Goal: Transaction & Acquisition: Purchase product/service

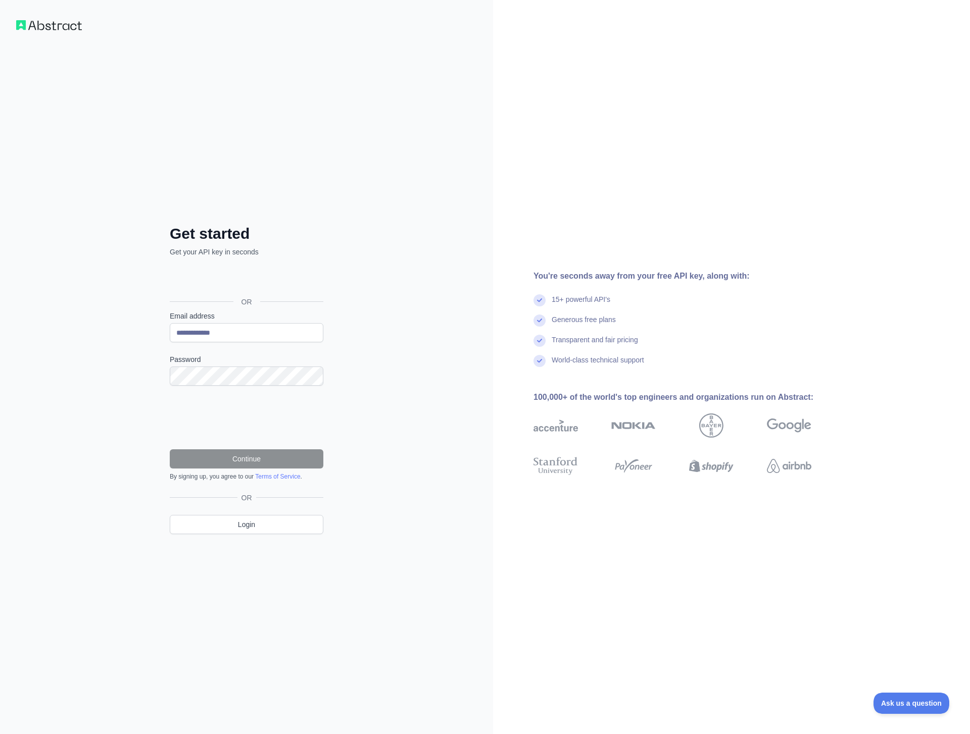
click at [0, 734] on com-1password-button at bounding box center [0, 734] width 0 height 0
click at [232, 453] on button "Continue" at bounding box center [247, 459] width 154 height 19
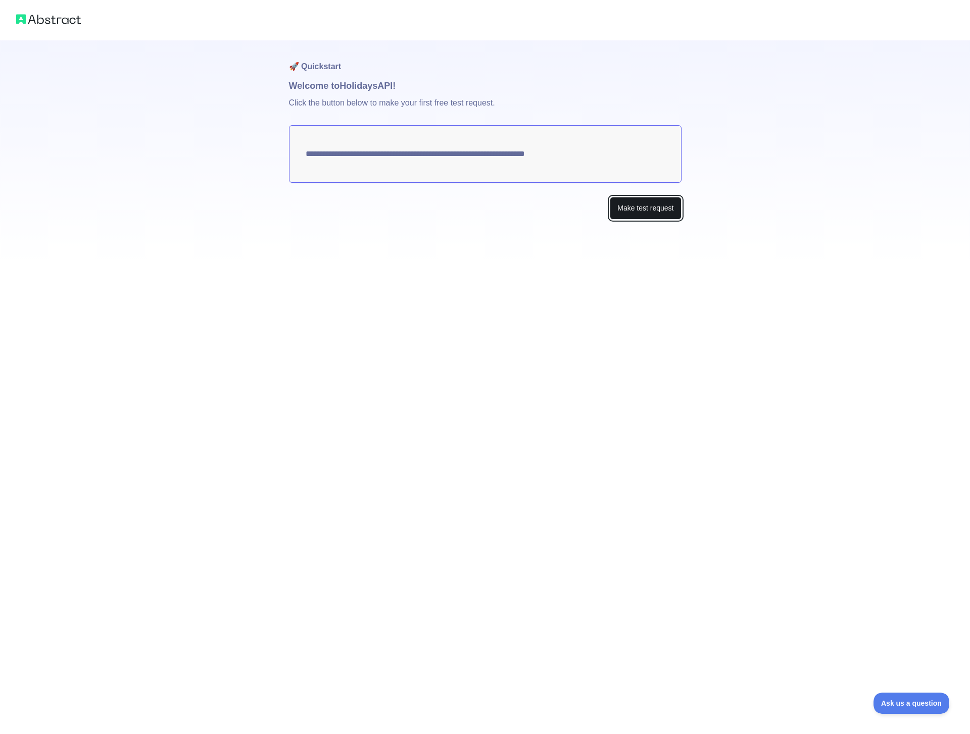
click at [641, 208] on button "Make test request" at bounding box center [645, 208] width 71 height 23
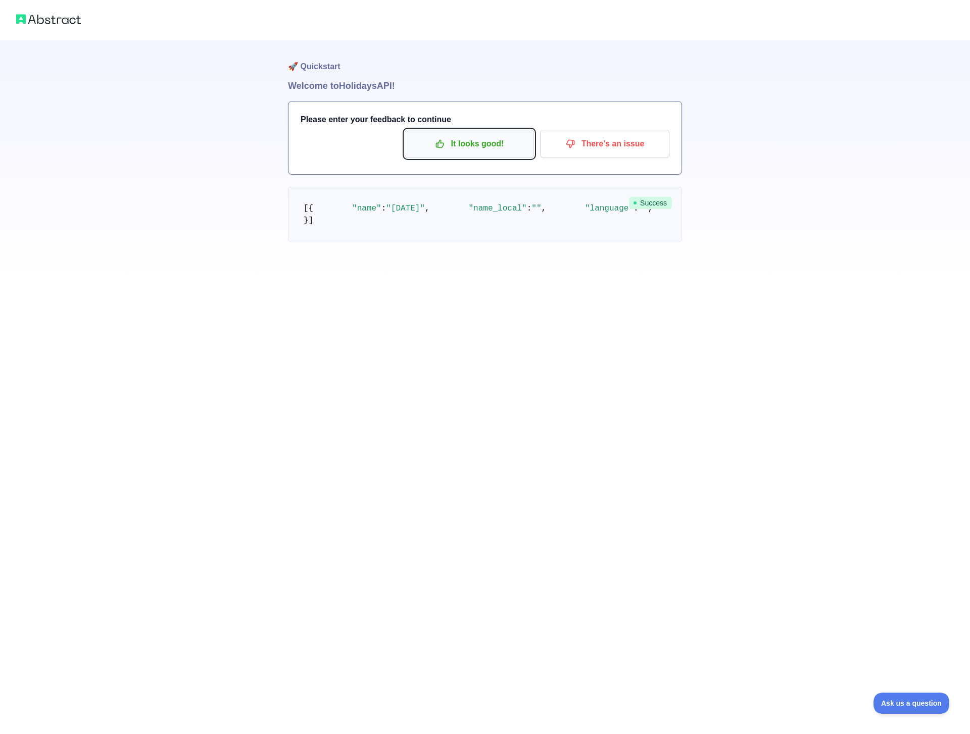
click at [465, 146] on p "It looks good!" at bounding box center [469, 143] width 114 height 17
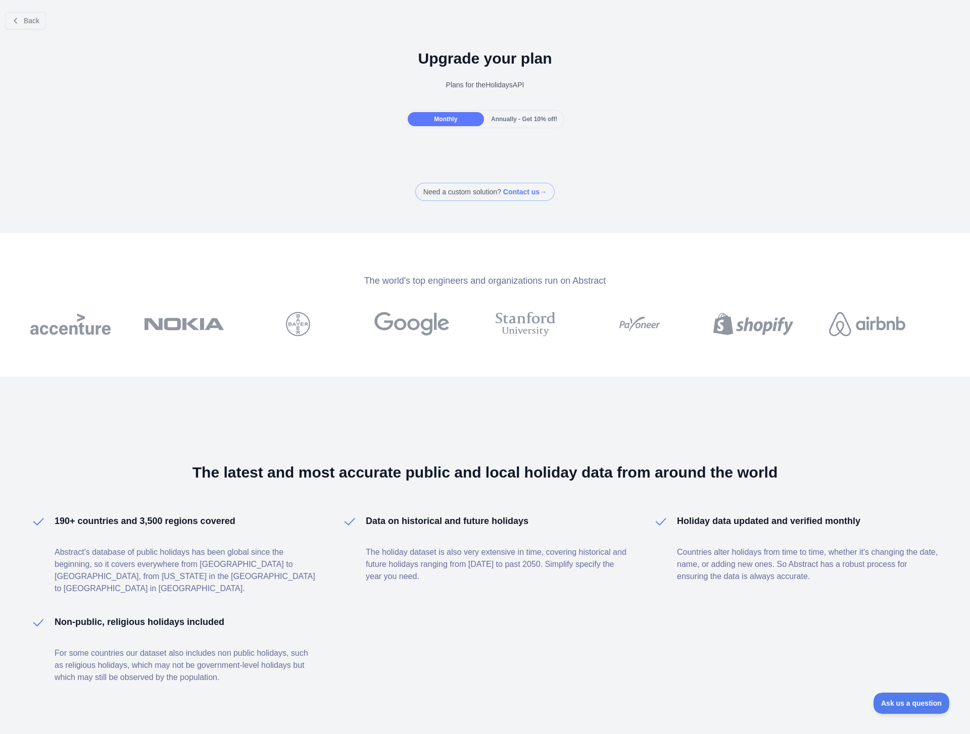
click at [510, 123] on div "Annually - Get 10% off!" at bounding box center [524, 119] width 76 height 14
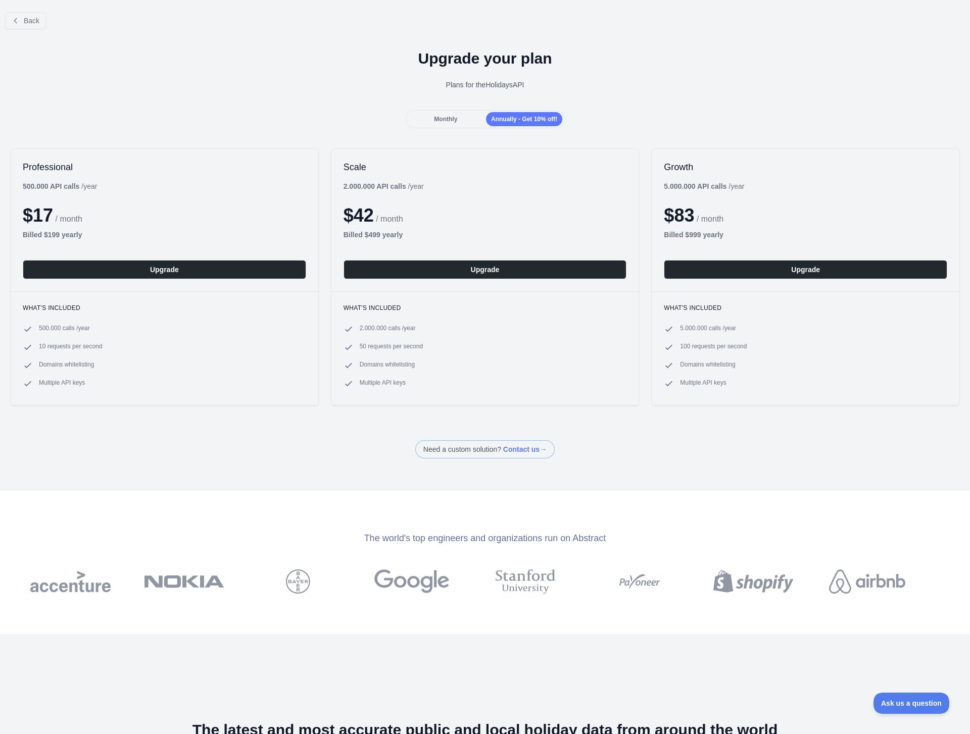
click at [437, 122] on span "Monthly" at bounding box center [445, 119] width 23 height 7
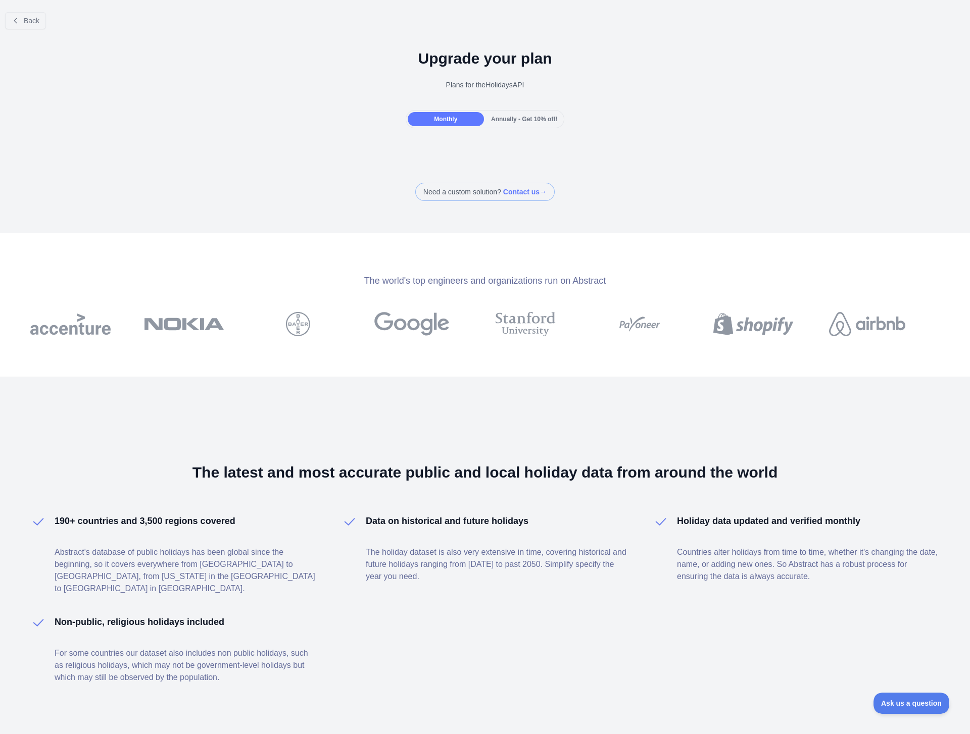
click at [504, 120] on span "Annually - Get 10% off!" at bounding box center [524, 119] width 66 height 7
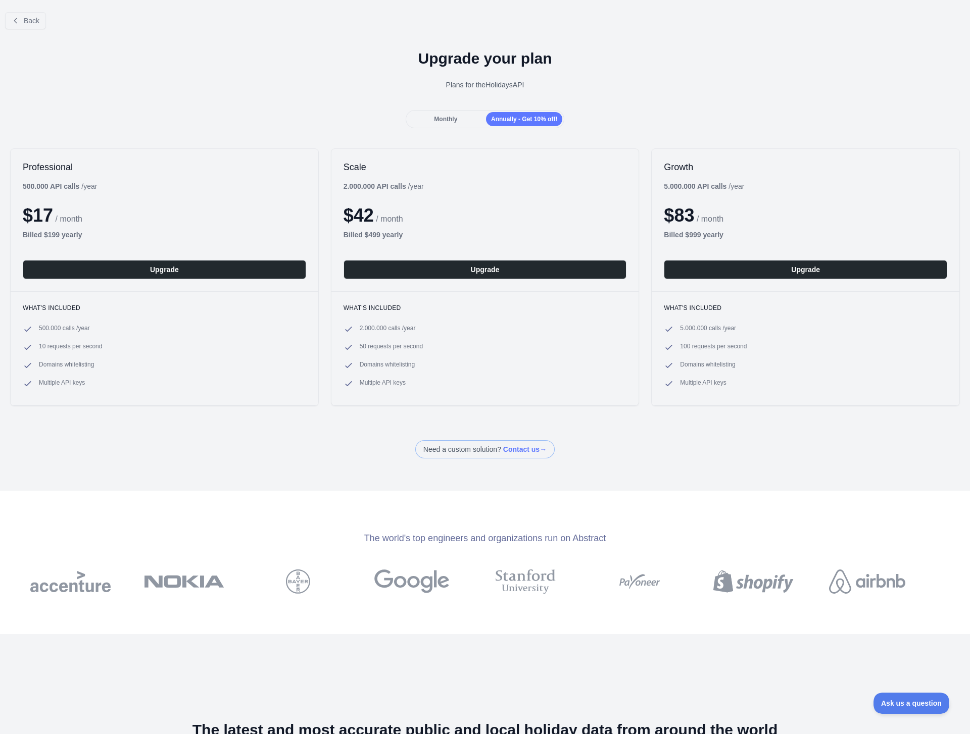
click at [445, 118] on span "Monthly" at bounding box center [445, 119] width 23 height 7
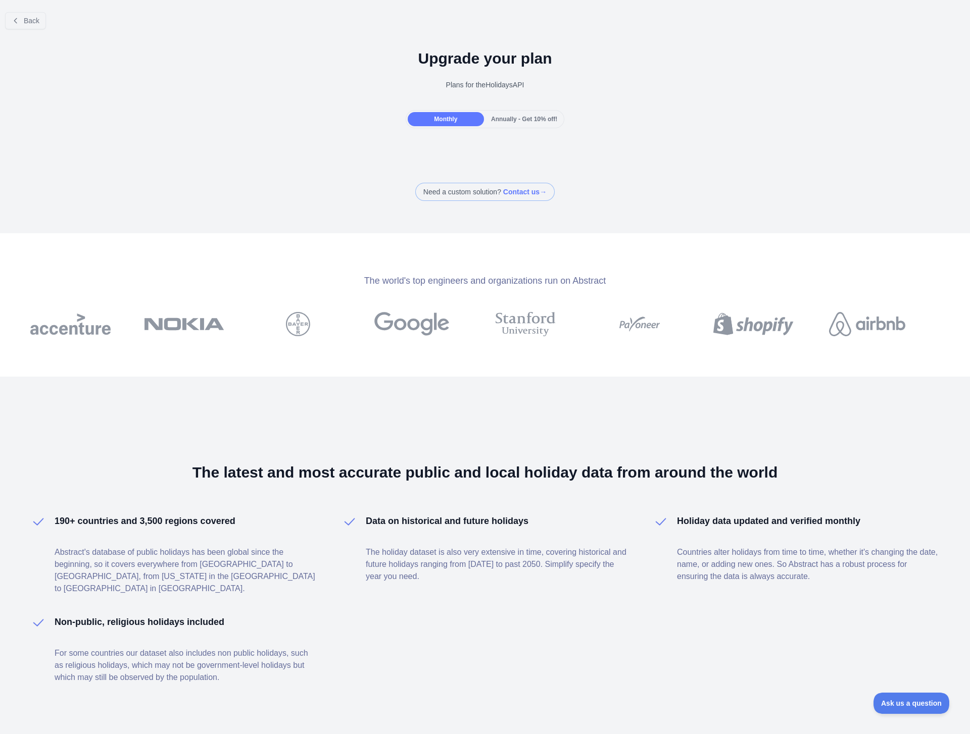
click at [508, 120] on span "Annually - Get 10% off!" at bounding box center [524, 119] width 66 height 7
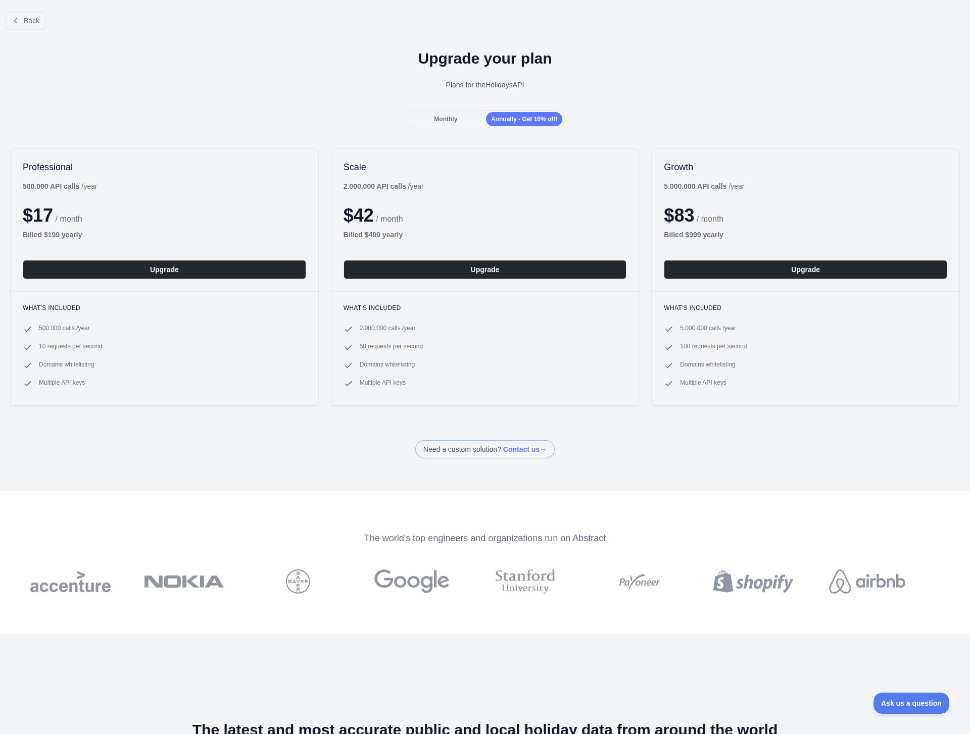
click at [448, 120] on span "Monthly" at bounding box center [445, 119] width 23 height 7
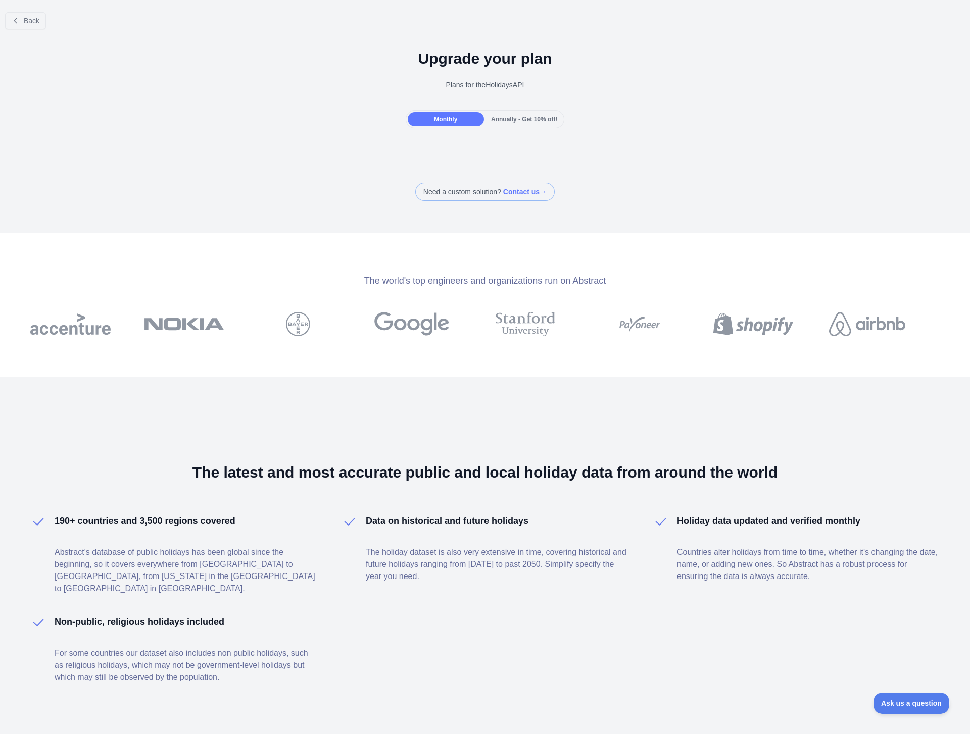
click at [325, 202] on div "Back Upgrade your plan Plans for the Holidays API Monthly Annually - Get 10% of…" at bounding box center [485, 367] width 970 height 734
click at [500, 123] on div "Annually - Get 10% off!" at bounding box center [524, 119] width 76 height 14
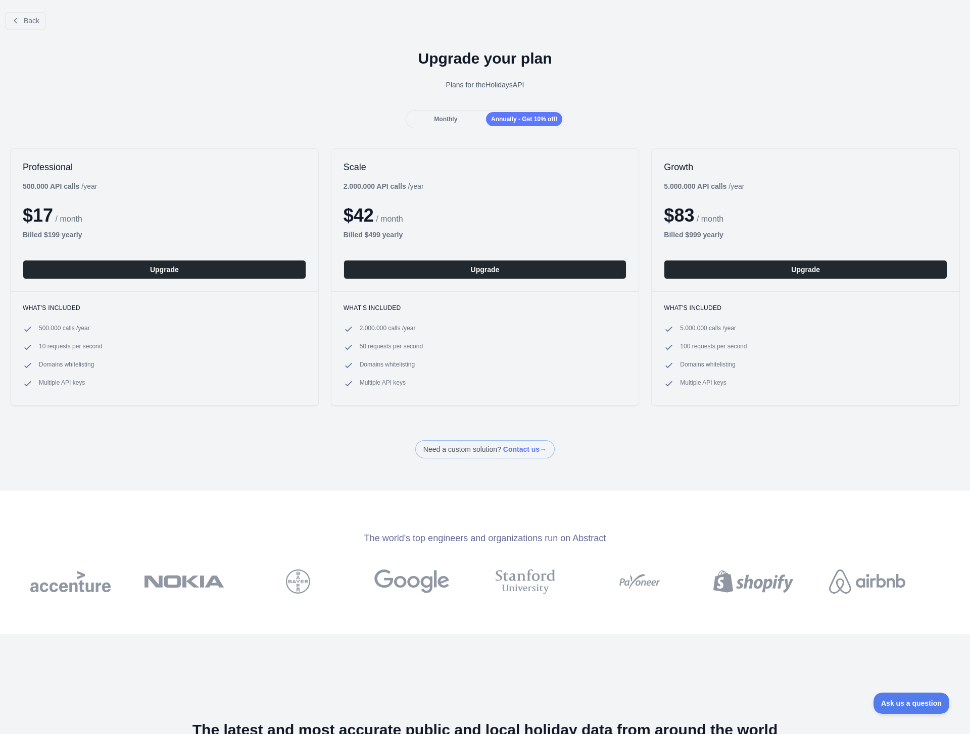
click at [467, 124] on div "Monthly" at bounding box center [446, 119] width 76 height 14
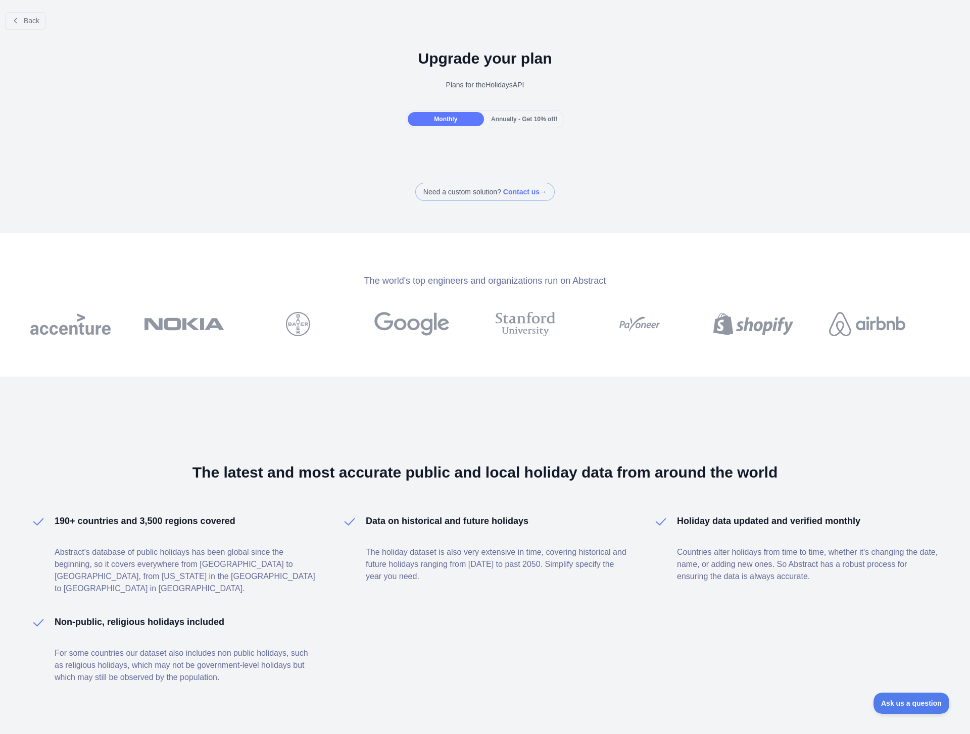
click at [484, 63] on h1 "Upgrade your plan" at bounding box center [485, 59] width 954 height 18
click at [39, 18] on span "Back" at bounding box center [32, 21] width 16 height 8
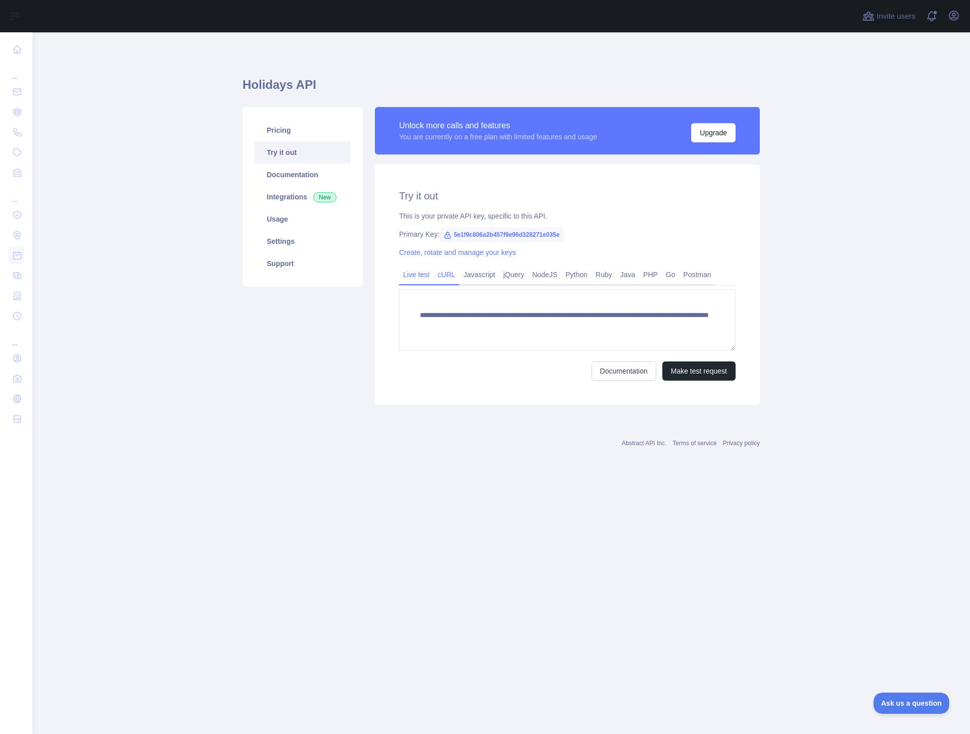
click at [450, 278] on link "cURL" at bounding box center [446, 275] width 26 height 16
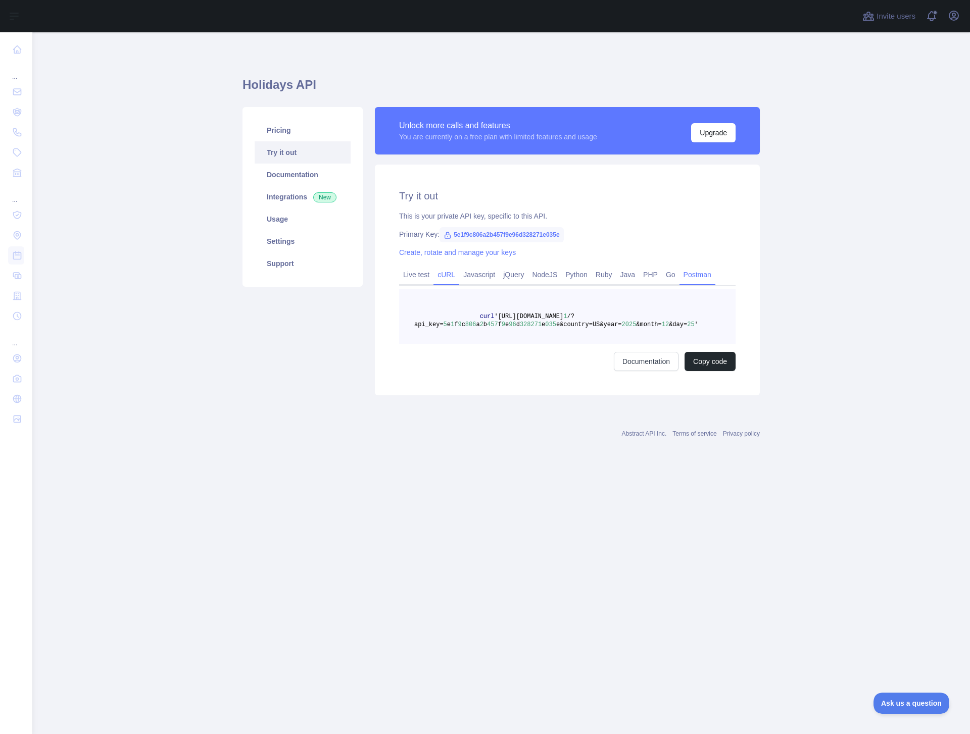
click at [704, 277] on link "Postman" at bounding box center [697, 275] width 36 height 16
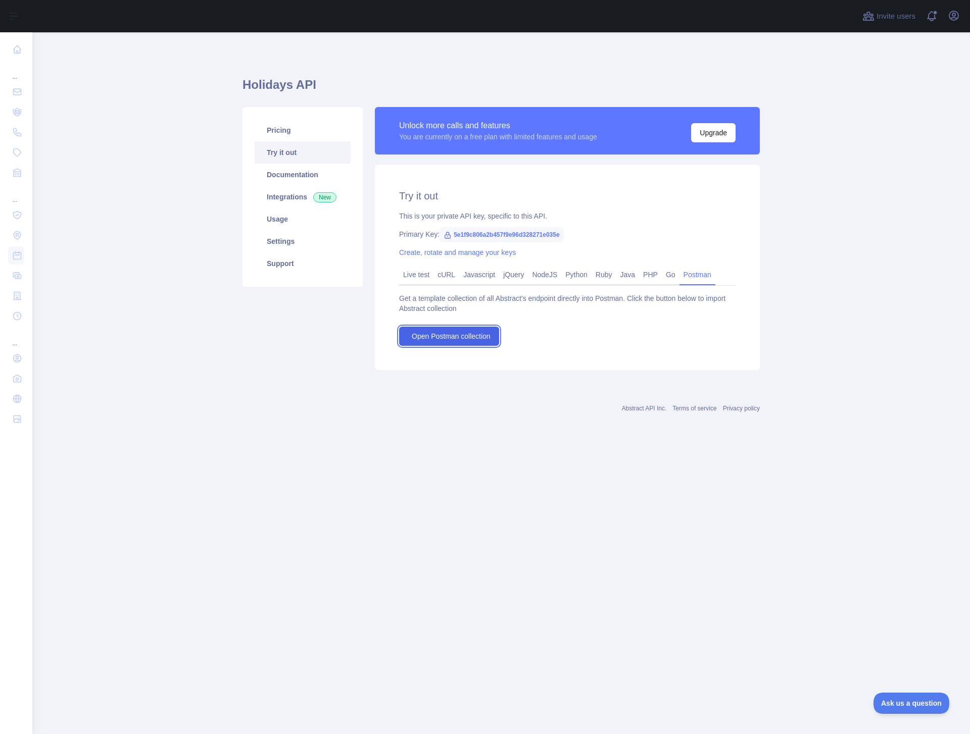
click at [461, 330] on link "Open Postman collection" at bounding box center [449, 336] width 100 height 19
click at [413, 275] on link "Live test" at bounding box center [416, 275] width 34 height 16
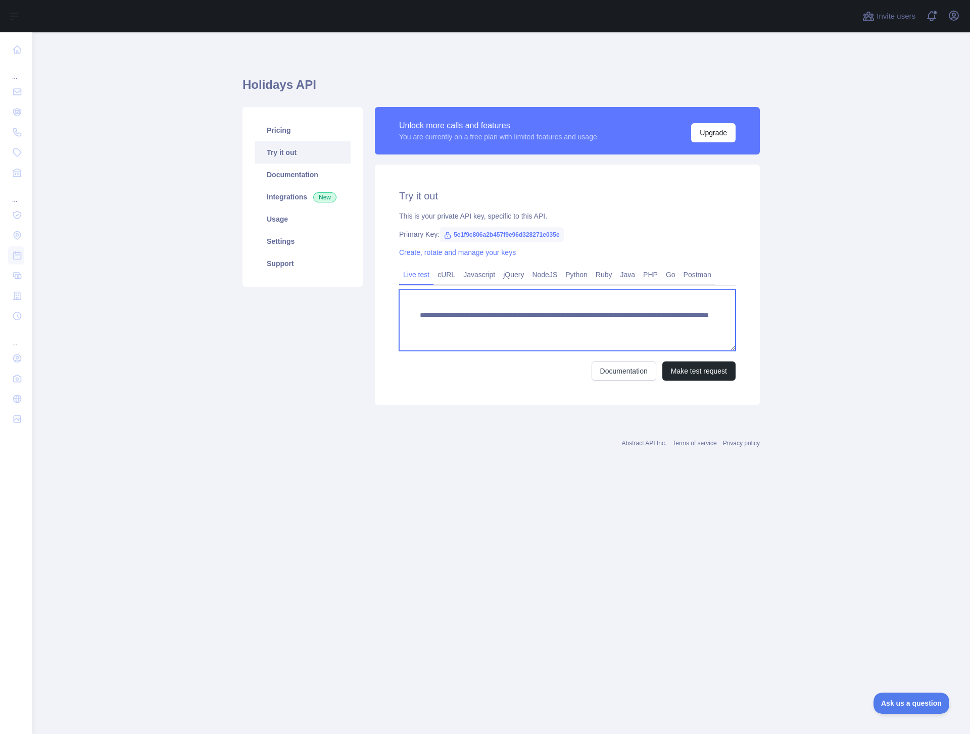
click at [457, 326] on textarea "**********" at bounding box center [567, 320] width 336 height 62
click at [562, 324] on textarea "**********" at bounding box center [567, 320] width 336 height 62
drag, startPoint x: 577, startPoint y: 323, endPoint x: 450, endPoint y: 326, distance: 127.3
click at [450, 326] on textarea "**********" at bounding box center [567, 320] width 336 height 62
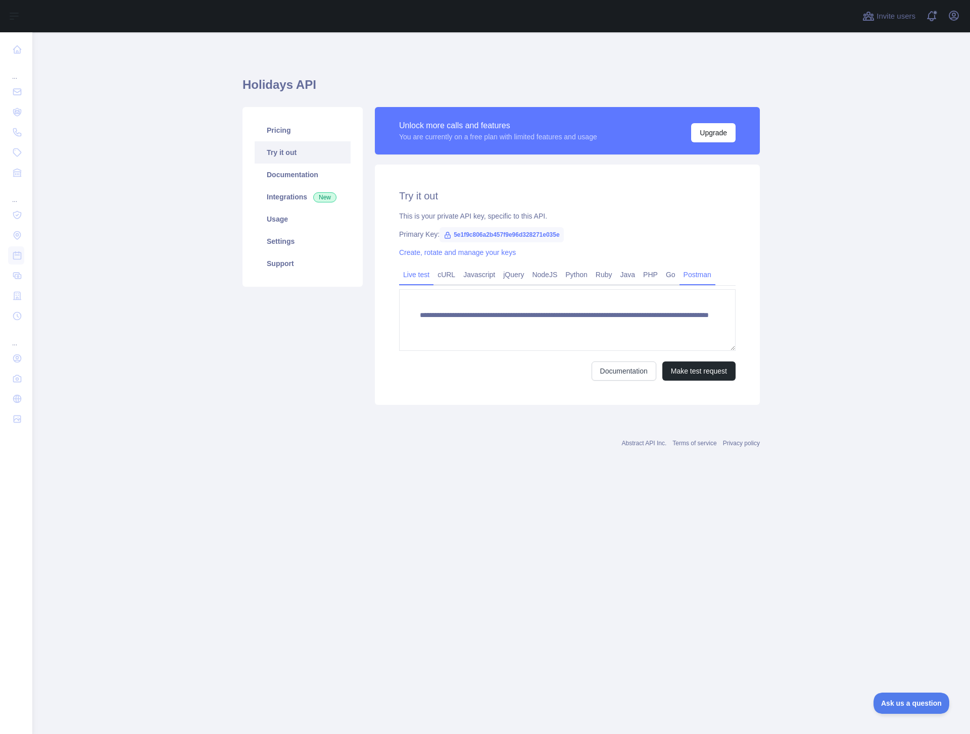
click at [702, 281] on link "Postman" at bounding box center [697, 275] width 36 height 16
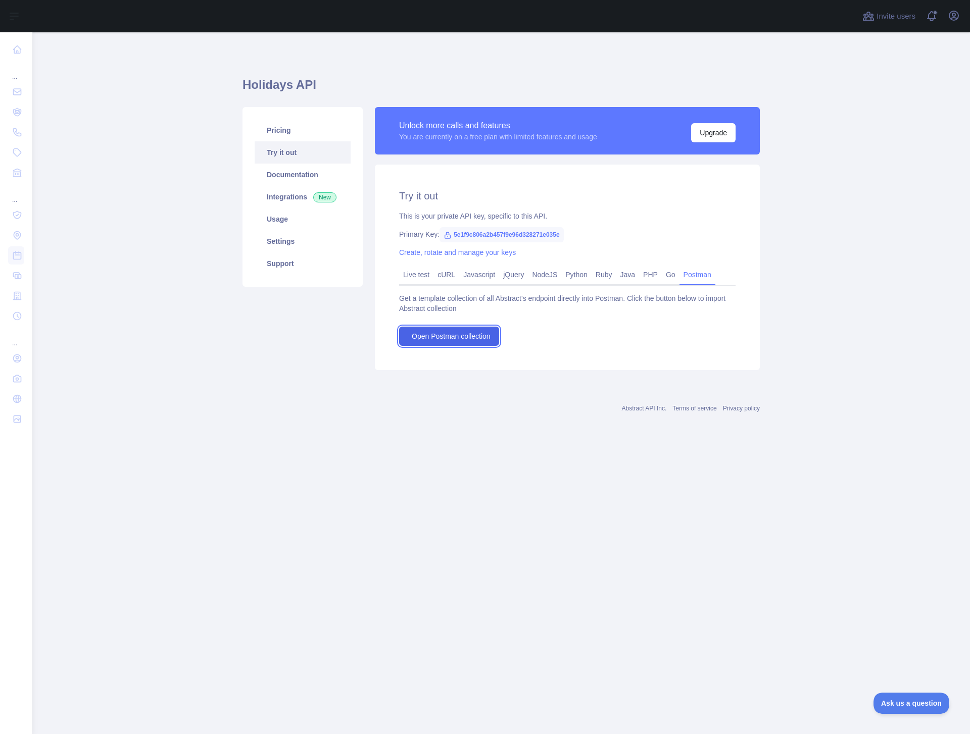
click at [443, 336] on span "Open Postman collection" at bounding box center [451, 336] width 79 height 10
click at [433, 268] on link "Live test" at bounding box center [416, 275] width 34 height 16
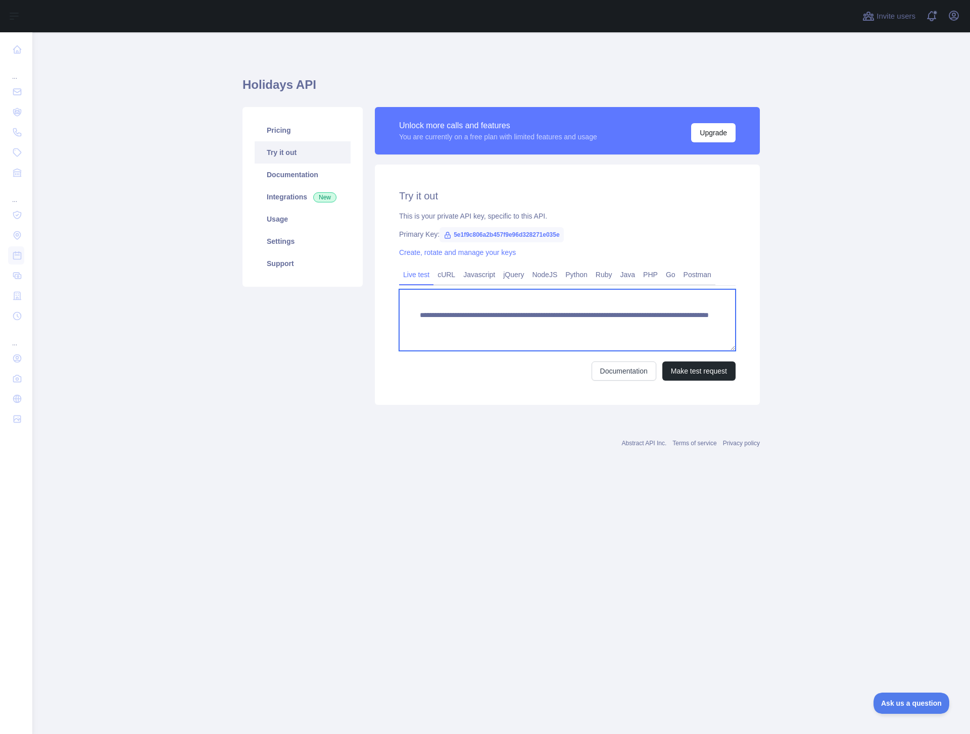
drag, startPoint x: 444, startPoint y: 316, endPoint x: 523, endPoint y: 312, distance: 78.9
click at [523, 312] on textarea "**********" at bounding box center [567, 320] width 336 height 62
click at [309, 174] on link "Documentation" at bounding box center [303, 175] width 96 height 22
click at [286, 215] on link "Usage" at bounding box center [303, 219] width 96 height 22
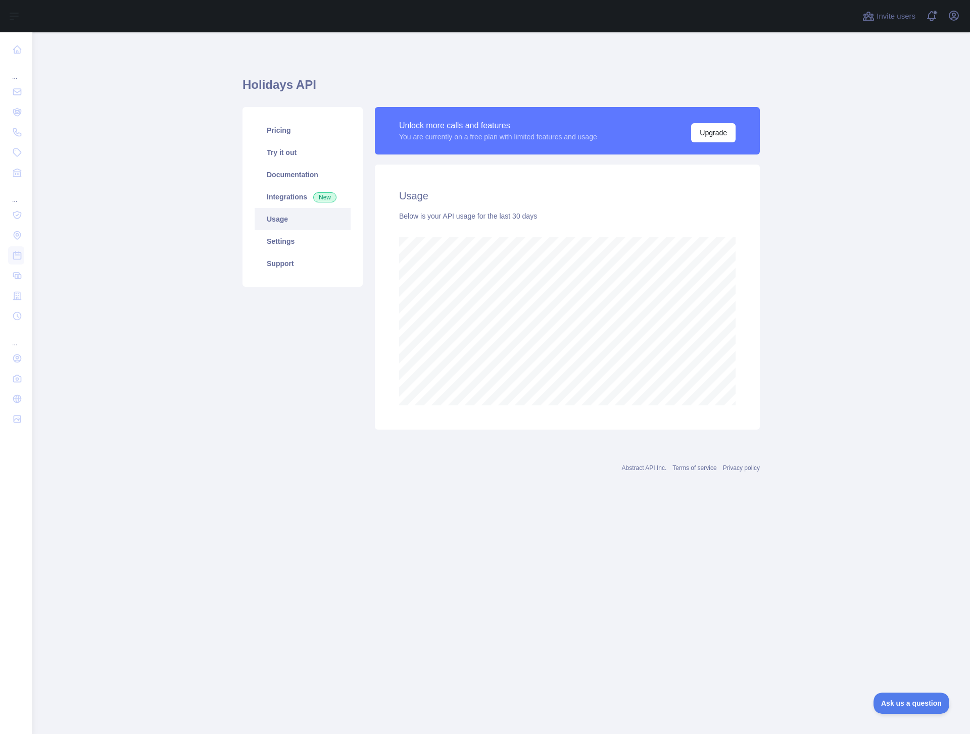
scroll to position [702, 938]
click at [288, 234] on link "Settings" at bounding box center [303, 241] width 96 height 22
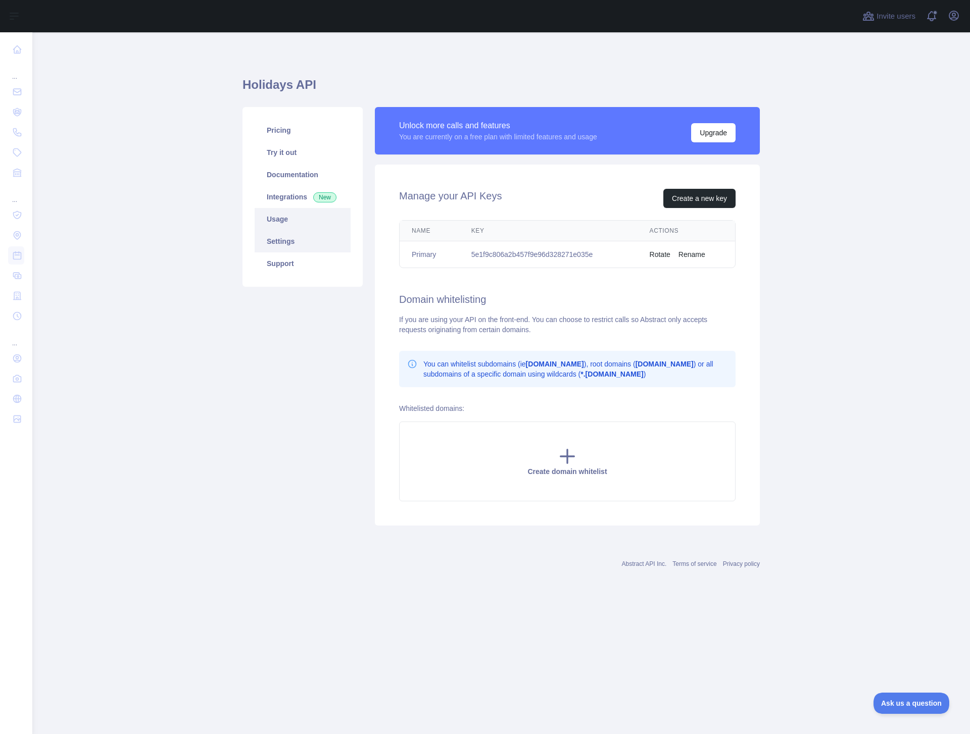
click at [300, 222] on link "Usage" at bounding box center [303, 219] width 96 height 22
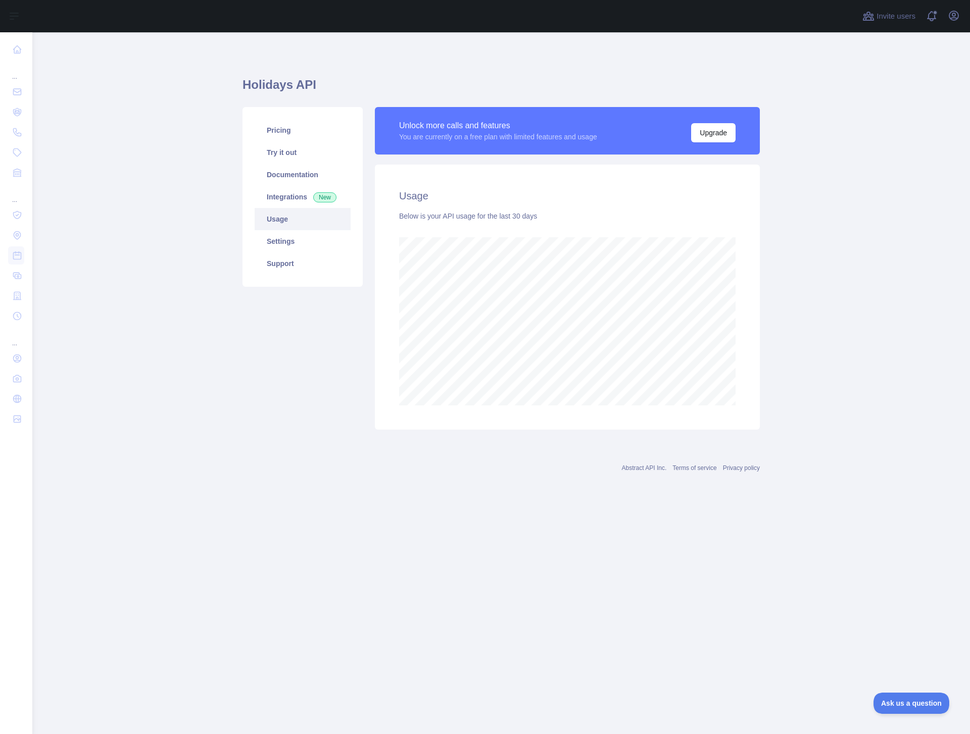
scroll to position [702, 938]
click at [292, 199] on link "Integrations New" at bounding box center [303, 197] width 96 height 22
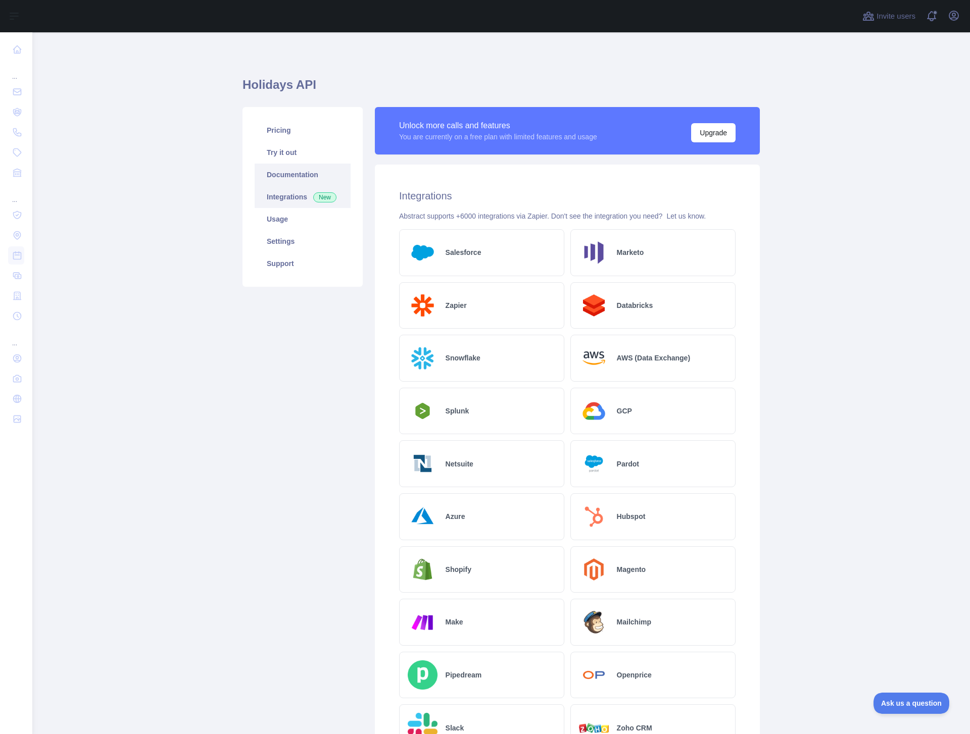
click at [291, 175] on link "Documentation" at bounding box center [303, 175] width 96 height 22
click at [268, 144] on link "Try it out" at bounding box center [303, 152] width 96 height 22
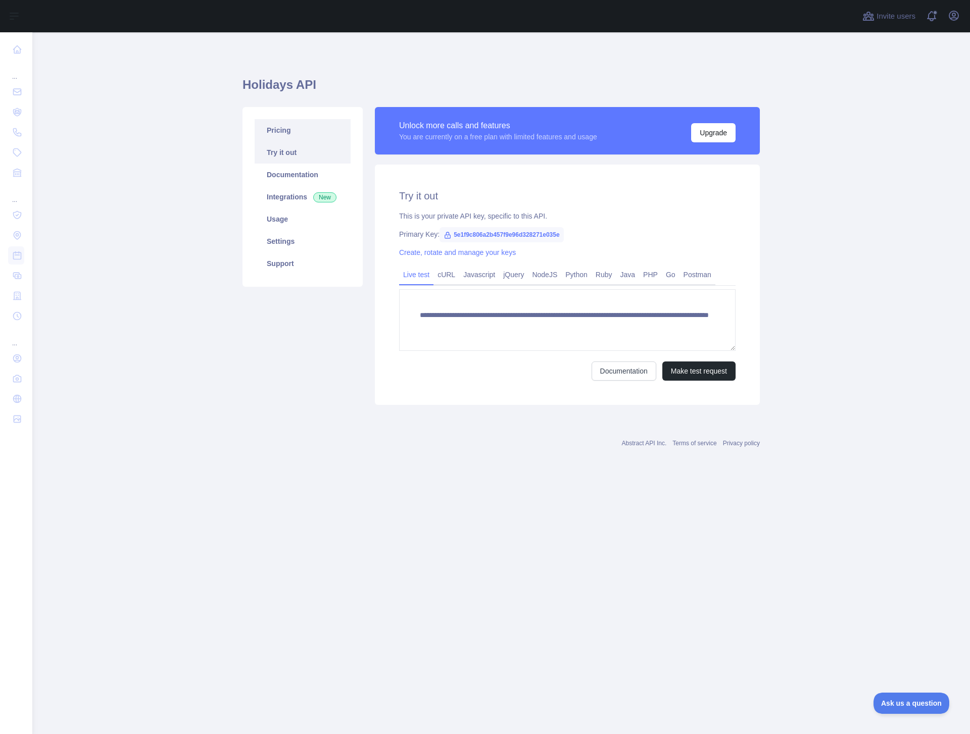
click at [280, 126] on link "Pricing" at bounding box center [303, 130] width 96 height 22
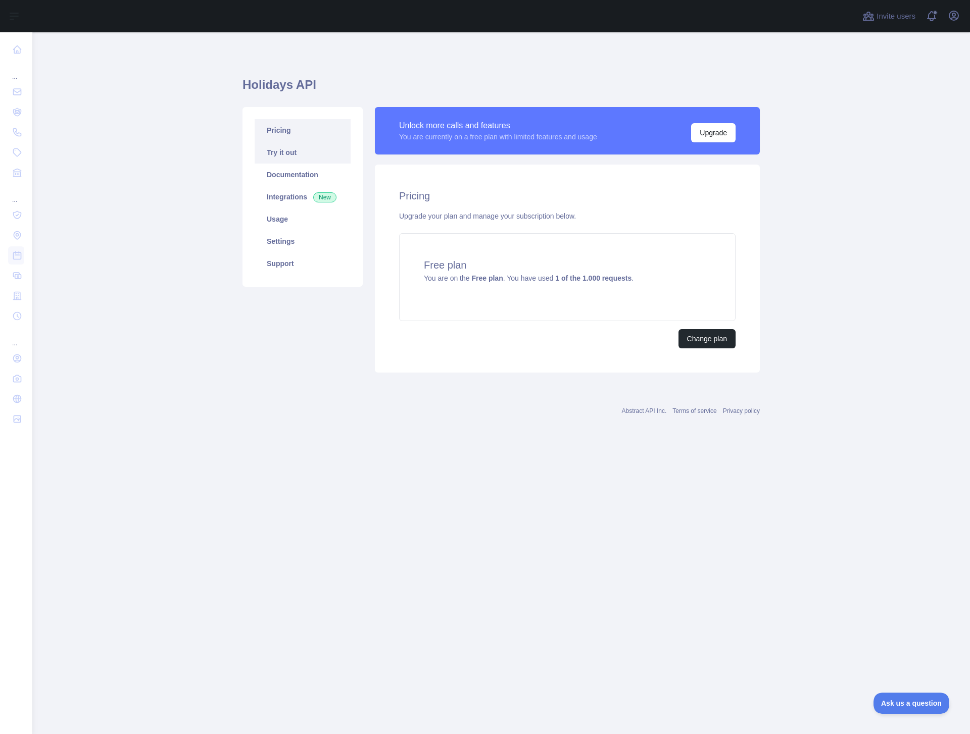
click at [278, 142] on link "Try it out" at bounding box center [303, 152] width 96 height 22
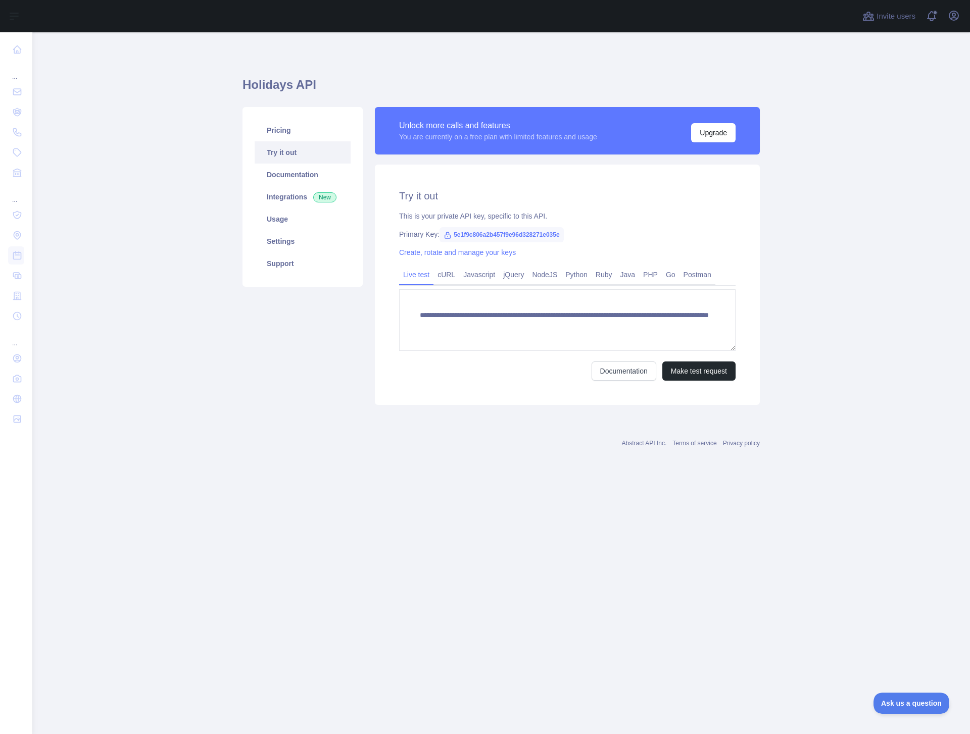
click at [551, 136] on div "You are currently on a free plan with limited features and usage" at bounding box center [498, 137] width 198 height 10
click at [719, 132] on button "Upgrade" at bounding box center [713, 132] width 44 height 19
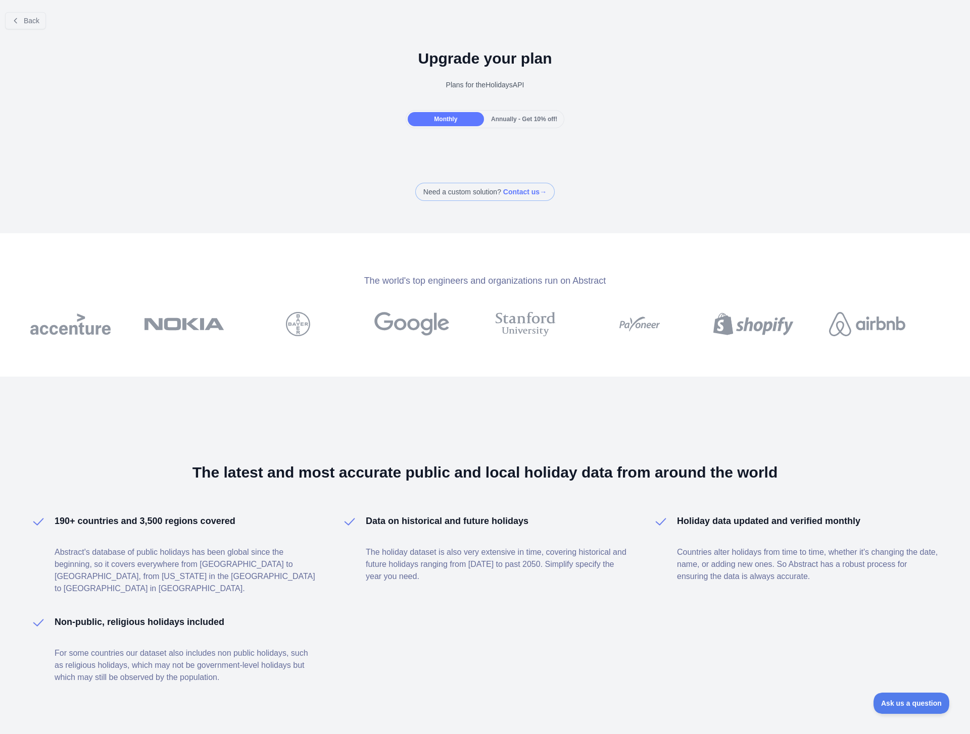
click at [538, 122] on span "Annually - Get 10% off!" at bounding box center [524, 119] width 66 height 7
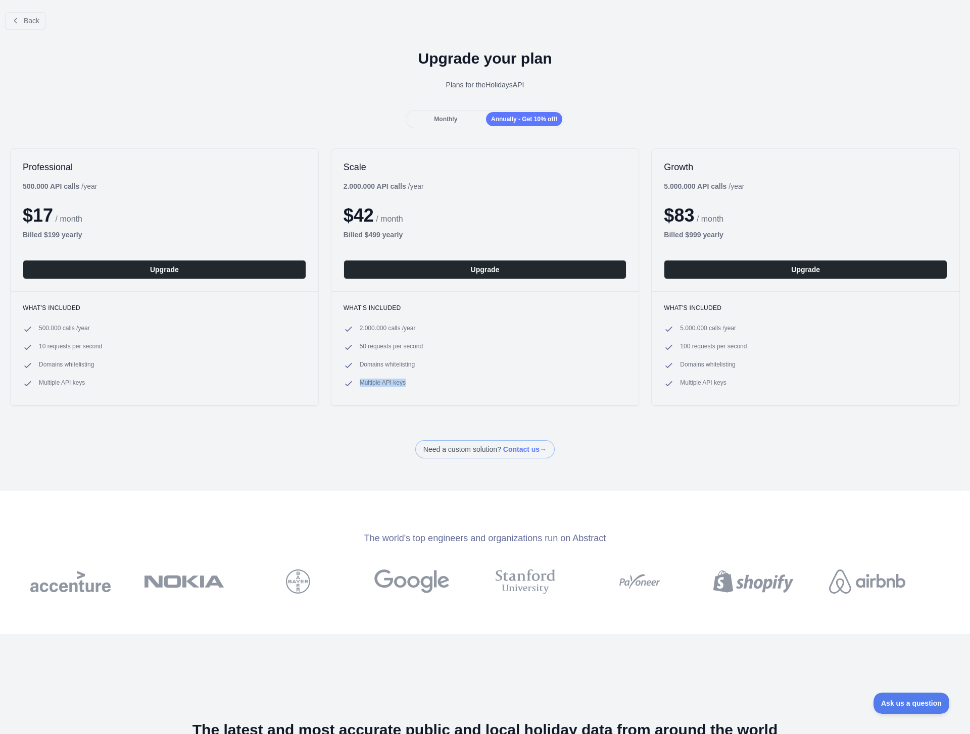
drag, startPoint x: 376, startPoint y: 377, endPoint x: 405, endPoint y: 393, distance: 33.0
click at [405, 393] on div "What's included 2.000.000 calls / year 50 requests per second Domains whitelist…" at bounding box center [485, 348] width 308 height 114
drag, startPoint x: 71, startPoint y: 382, endPoint x: 79, endPoint y: 335, distance: 47.7
click at [79, 335] on ul "500.000 calls / year 10 requests per second Domains whitelisting Multiple API k…" at bounding box center [164, 356] width 283 height 65
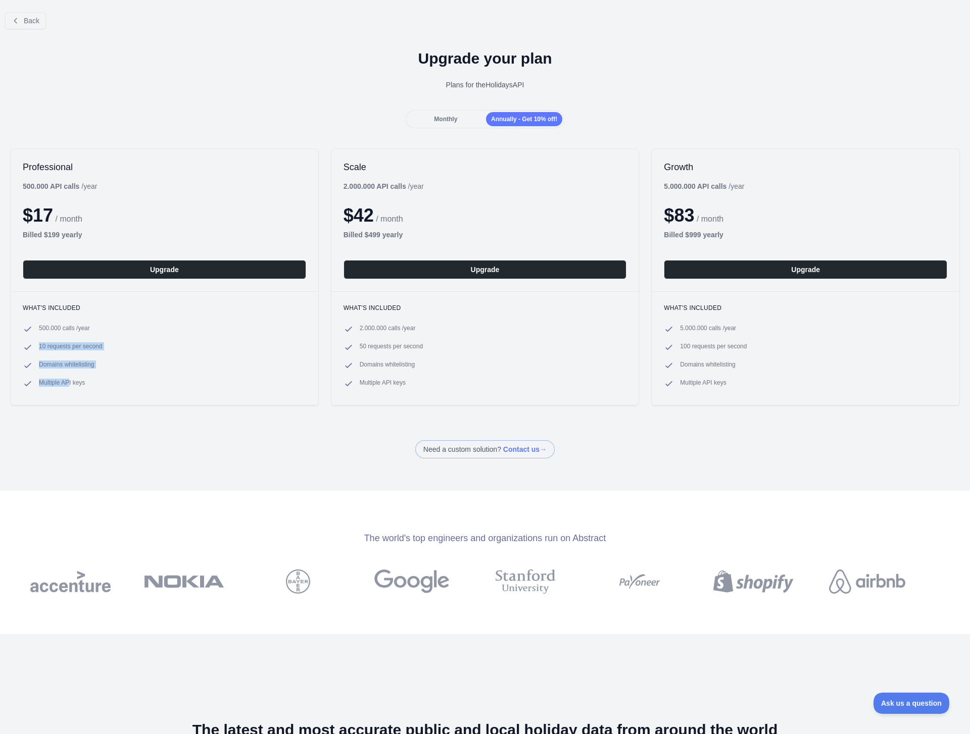
click at [81, 335] on ul "500.000 calls / year 10 requests per second Domains whitelisting Multiple API k…" at bounding box center [164, 356] width 283 height 65
